Goal: Transaction & Acquisition: Purchase product/service

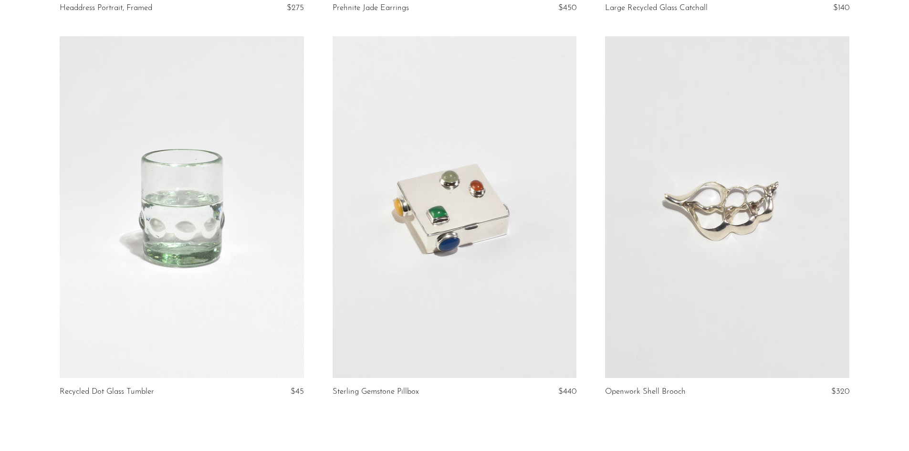
scroll to position [4344, 0]
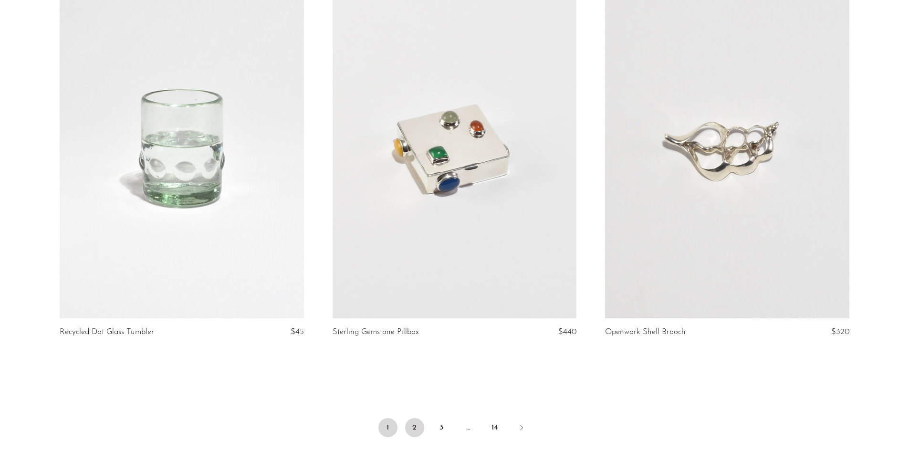
click at [414, 418] on link "2" at bounding box center [414, 427] width 19 height 19
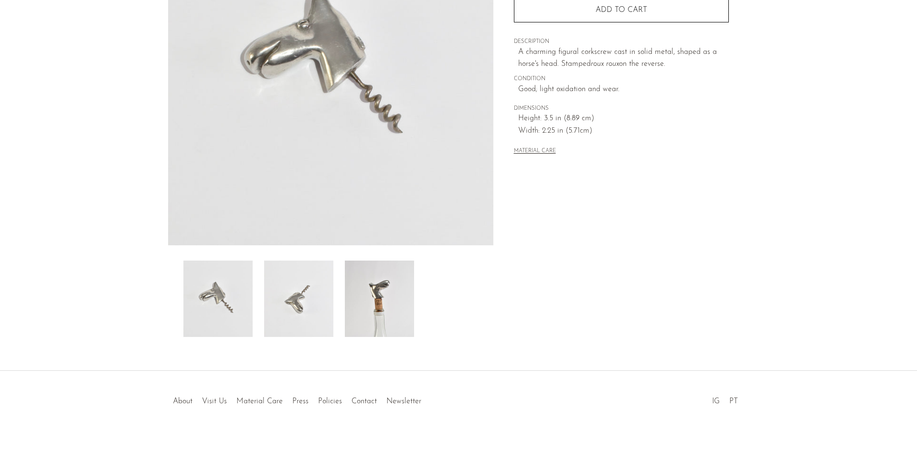
scroll to position [170, 0]
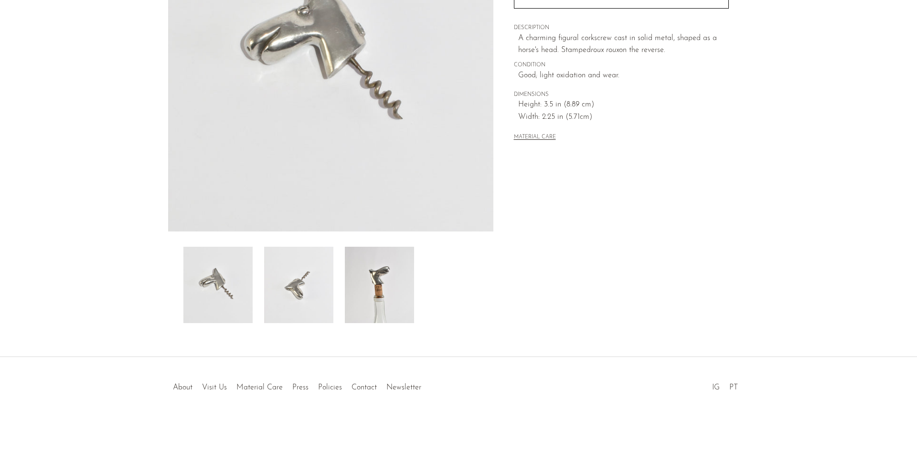
click at [395, 287] on img at bounding box center [379, 285] width 69 height 76
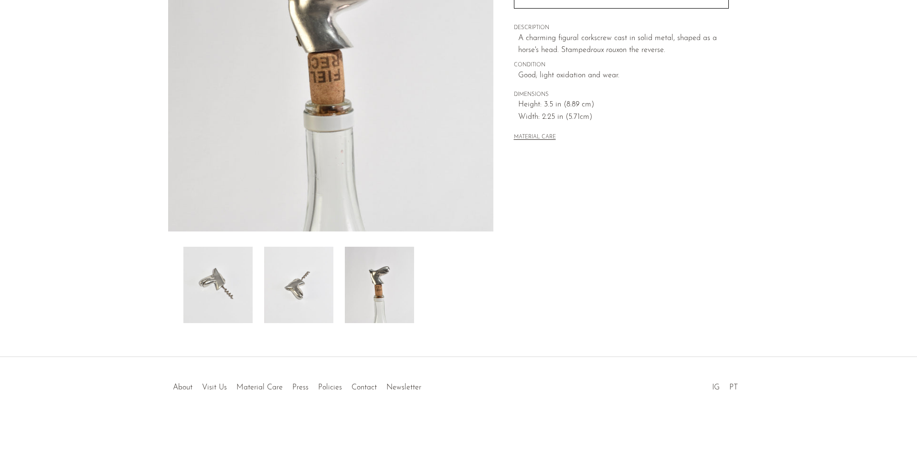
scroll to position [0, 0]
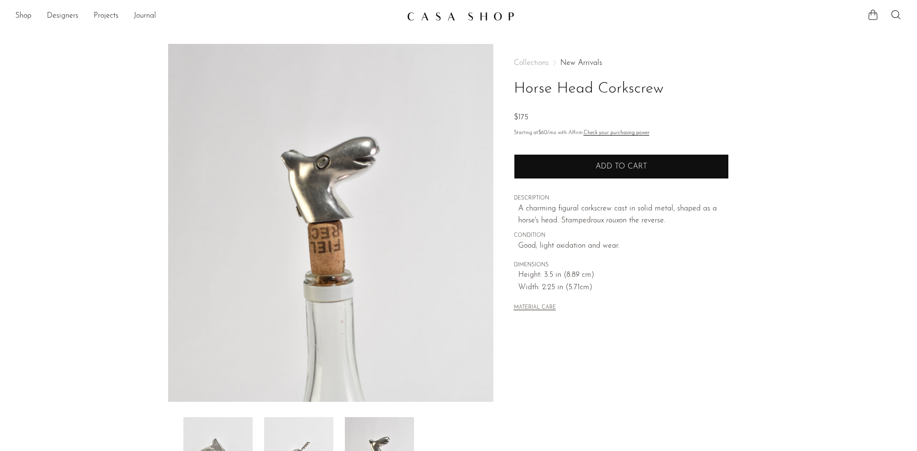
click at [605, 164] on span "Add to cart" at bounding box center [621, 166] width 52 height 9
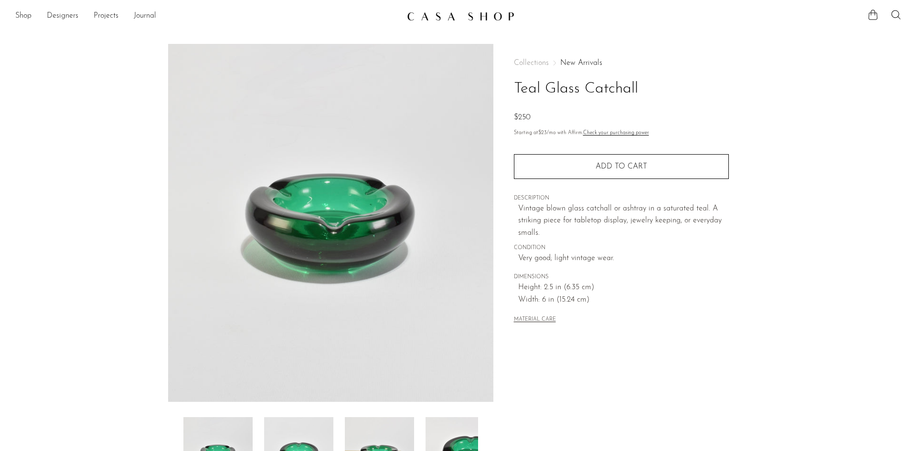
scroll to position [170, 0]
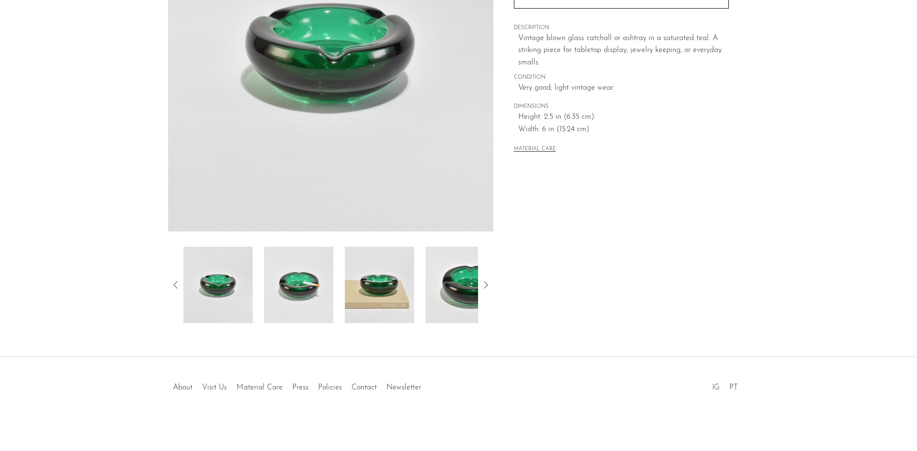
click at [386, 288] on img at bounding box center [379, 285] width 69 height 76
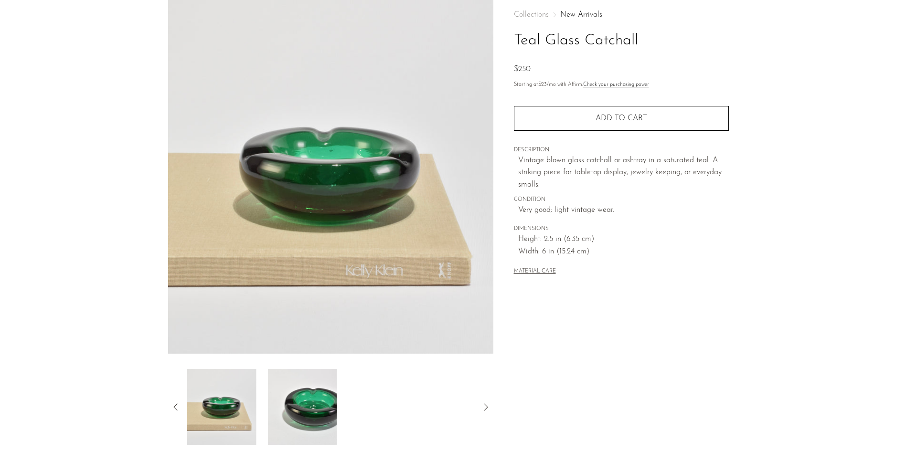
scroll to position [0, 0]
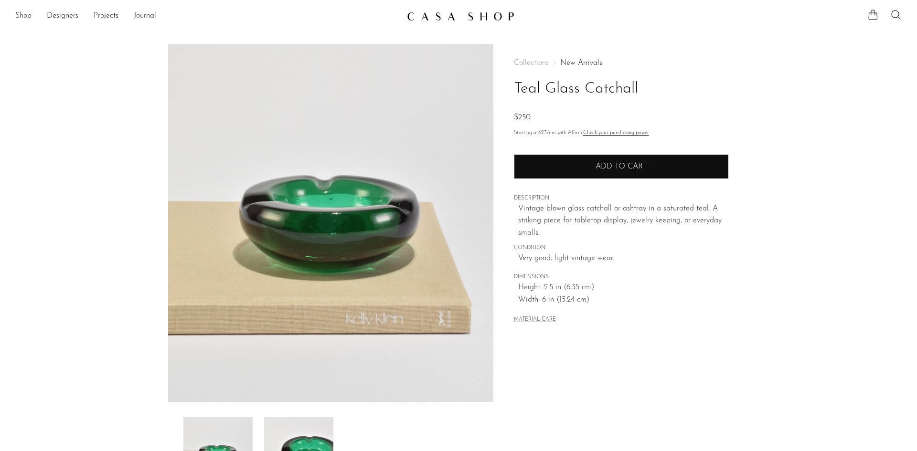
click at [591, 172] on button "Add to cart" at bounding box center [621, 166] width 215 height 25
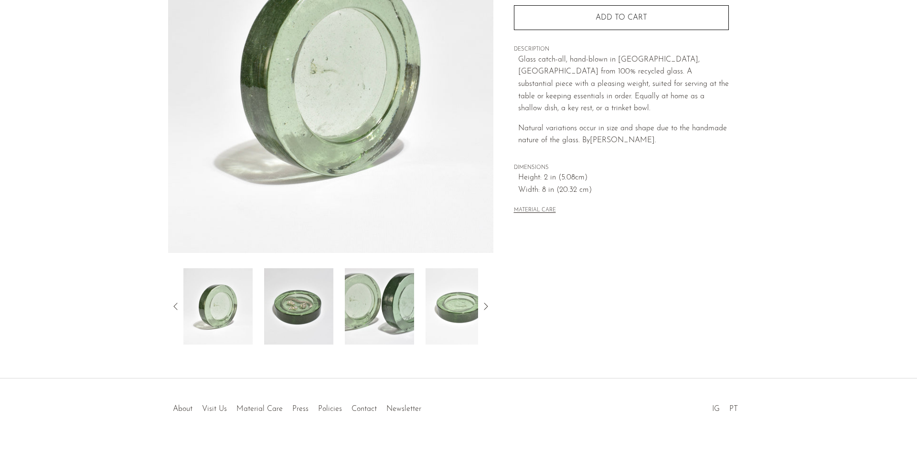
scroll to position [170, 0]
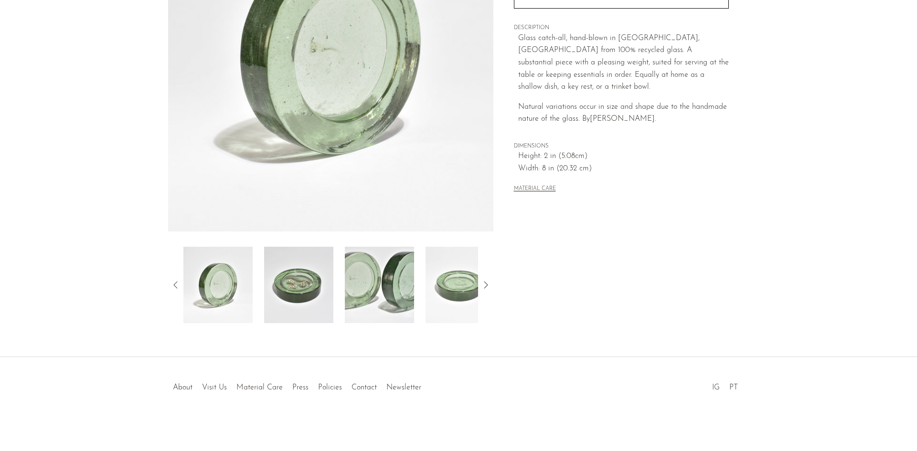
click at [387, 295] on img at bounding box center [379, 285] width 69 height 76
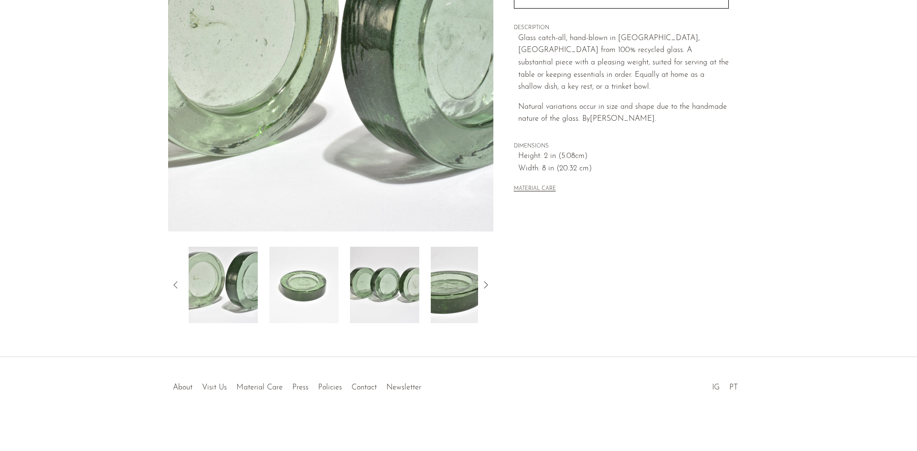
click at [448, 302] on img at bounding box center [465, 285] width 69 height 76
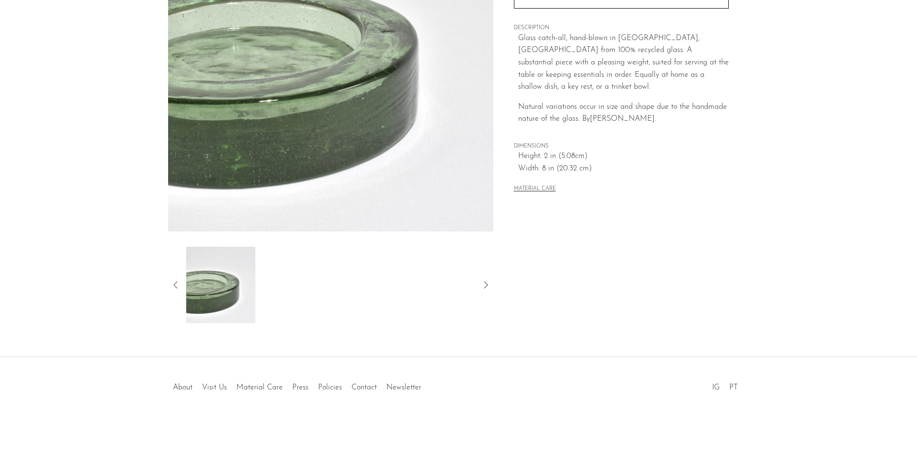
scroll to position [0, 0]
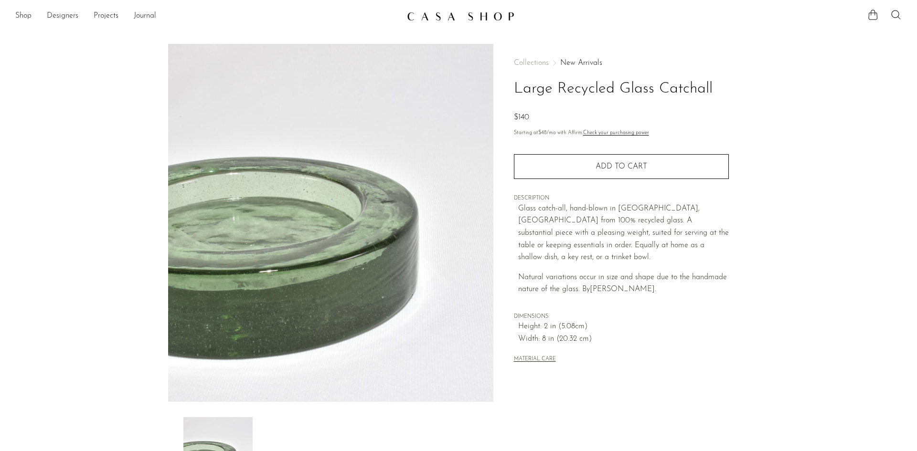
click at [615, 153] on div "Quantity 1 Add to cart" at bounding box center [621, 161] width 215 height 36
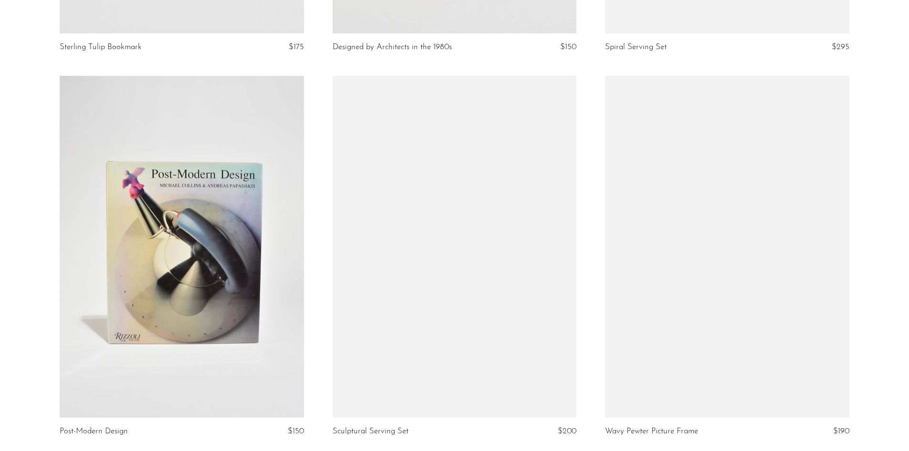
scroll to position [4392, 0]
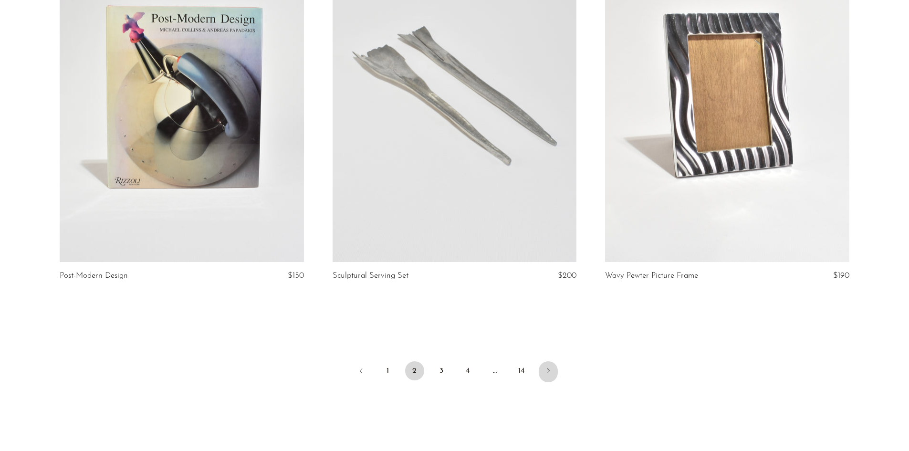
click at [550, 368] on icon "Next" at bounding box center [549, 371] width 8 height 8
